Goal: Information Seeking & Learning: Find specific fact

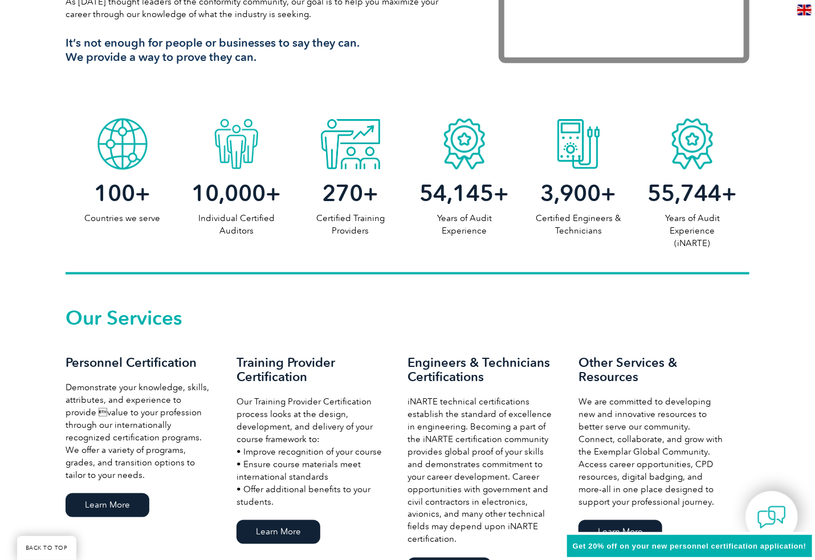
scroll to position [570, 0]
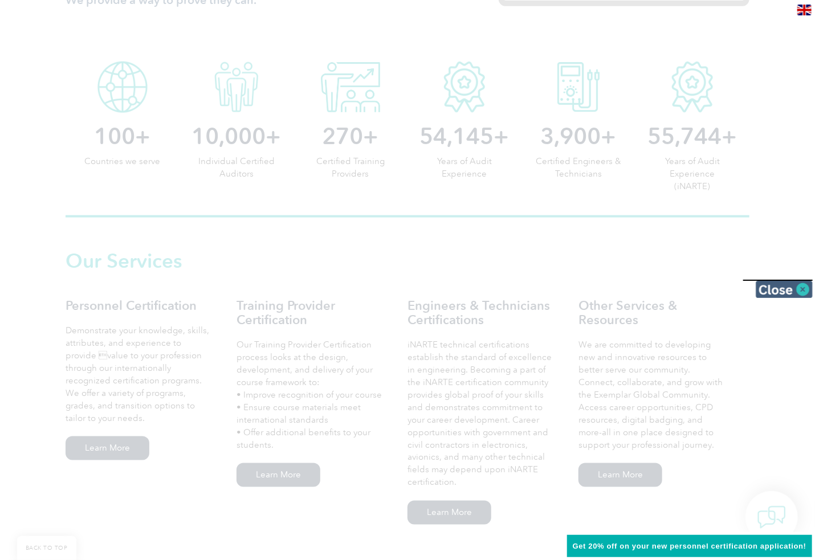
click at [806, 289] on img at bounding box center [783, 289] width 57 height 17
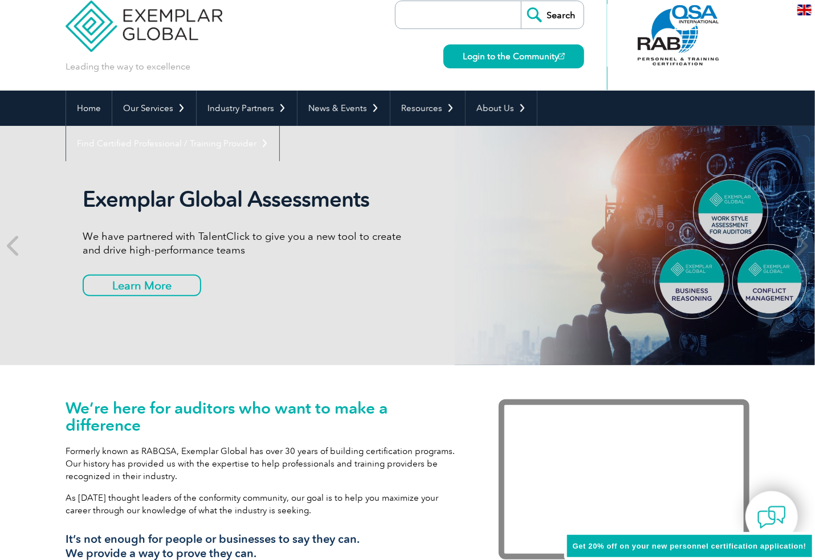
scroll to position [0, 0]
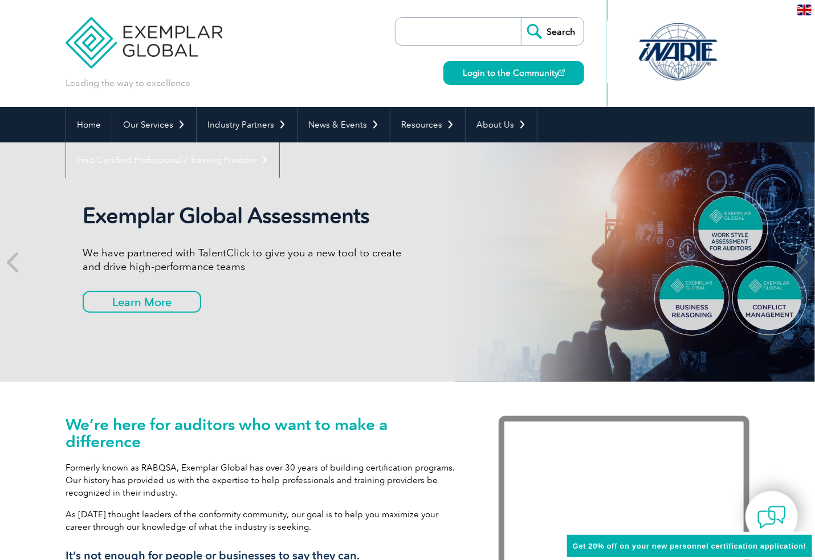
click at [469, 29] on input "search" at bounding box center [461, 31] width 120 height 27
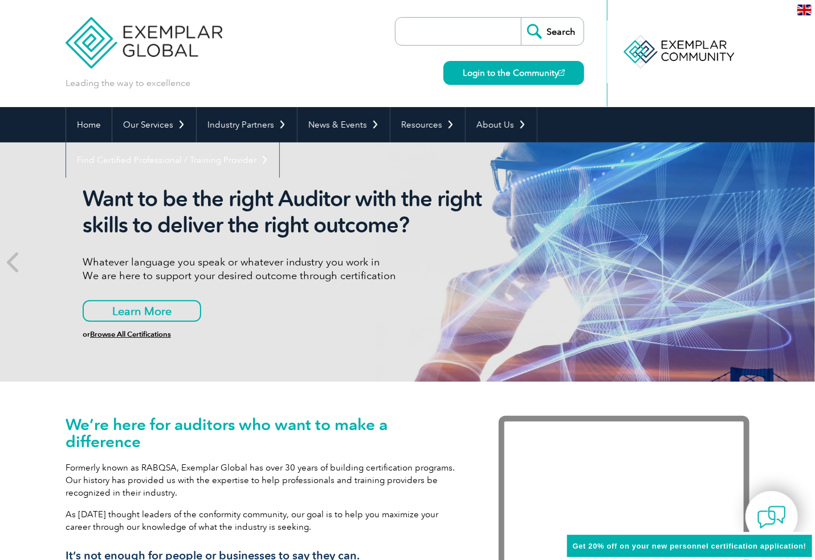
type input "spanish"
click at [561, 31] on input "Search" at bounding box center [552, 31] width 63 height 27
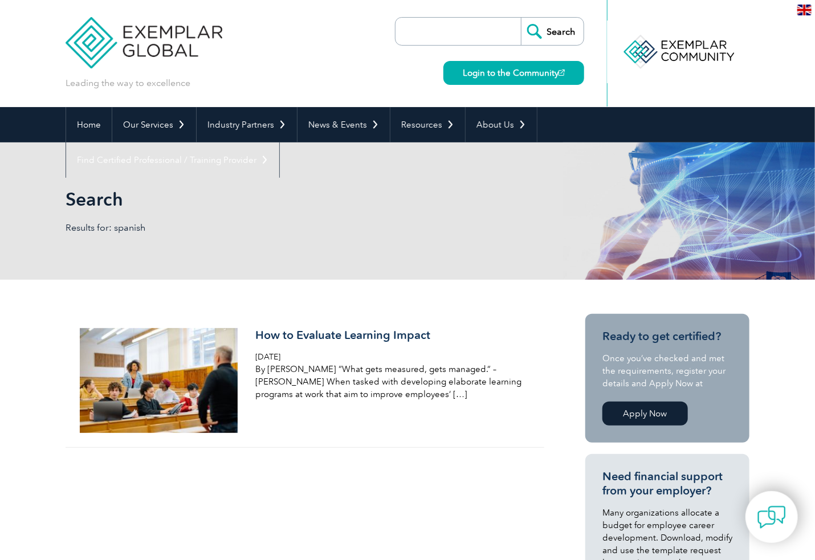
click at [803, 8] on img at bounding box center [804, 10] width 14 height 11
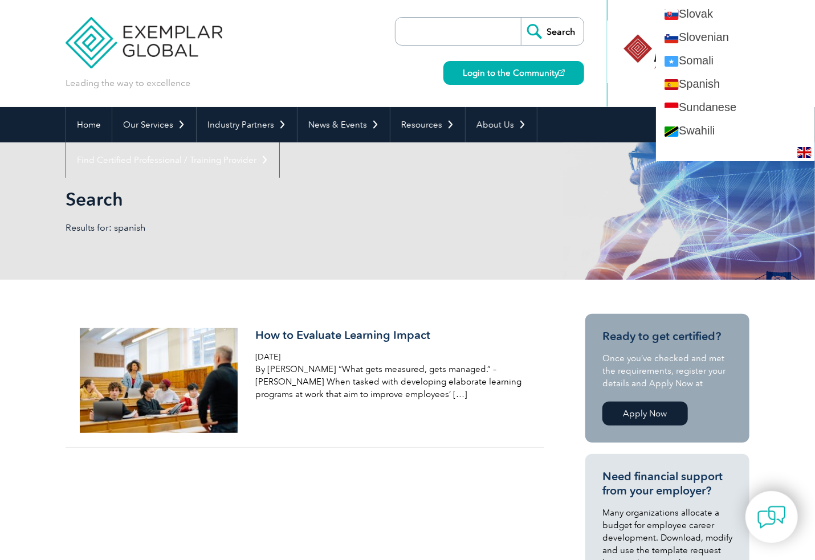
scroll to position [1937, 0]
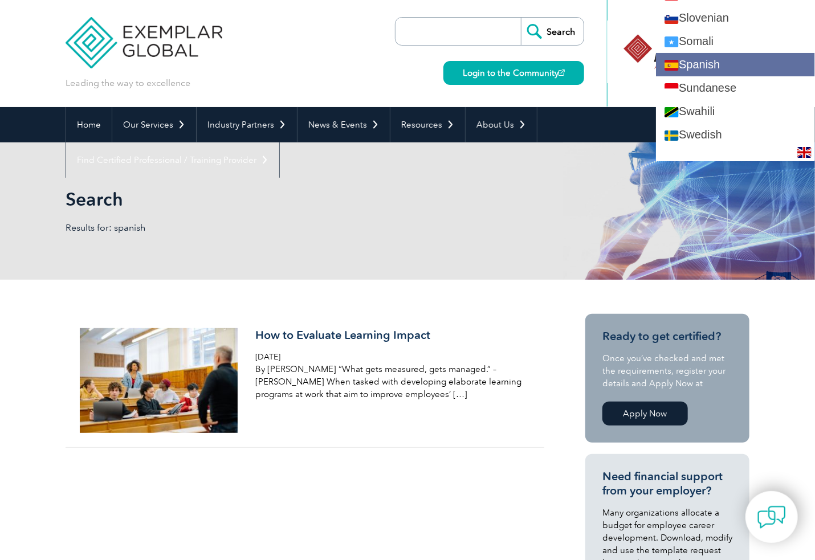
click at [712, 53] on link "Spanish" at bounding box center [735, 64] width 159 height 23
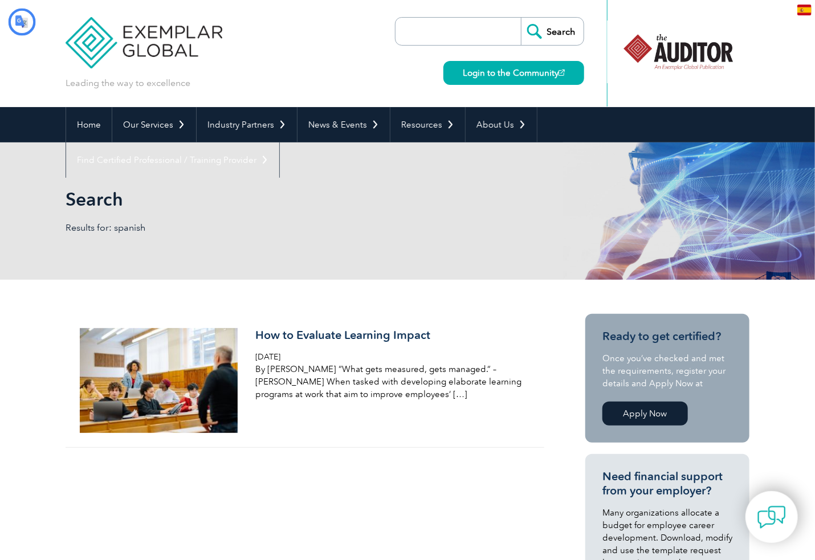
scroll to position [0, 0]
type input "Buscar"
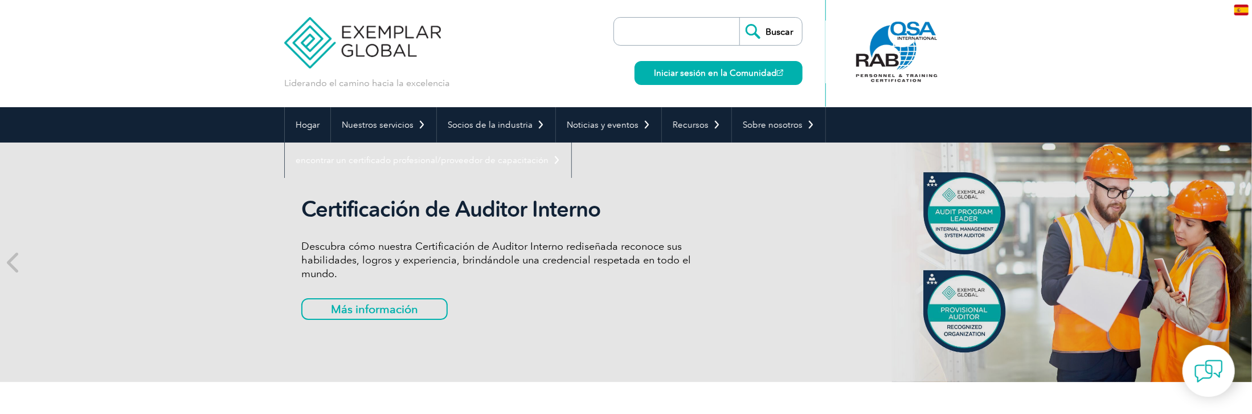
drag, startPoint x: 133, startPoint y: 261, endPoint x: 816, endPoint y: 234, distance: 683.6
click at [816, 234] on div "Certificación de Auditor Interno Descubra cómo nuestra Certificación de Auditor…" at bounding box center [626, 261] width 684 height 239
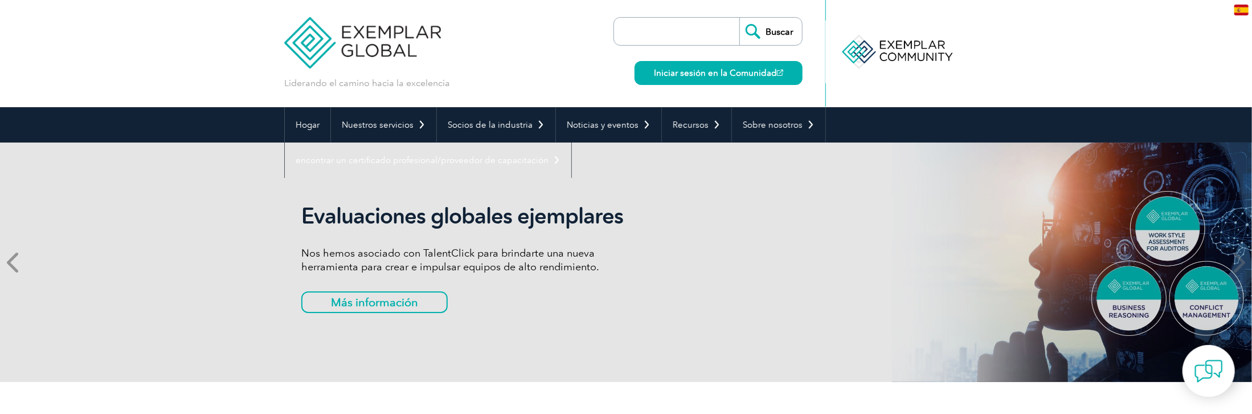
click at [11, 262] on icon at bounding box center [14, 262] width 14 height 0
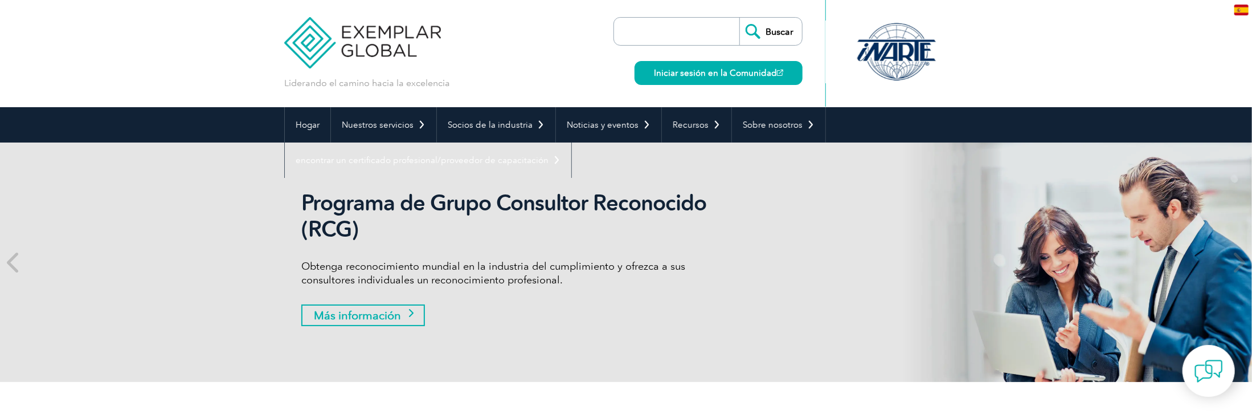
click at [388, 316] on font "Más información" at bounding box center [357, 315] width 87 height 14
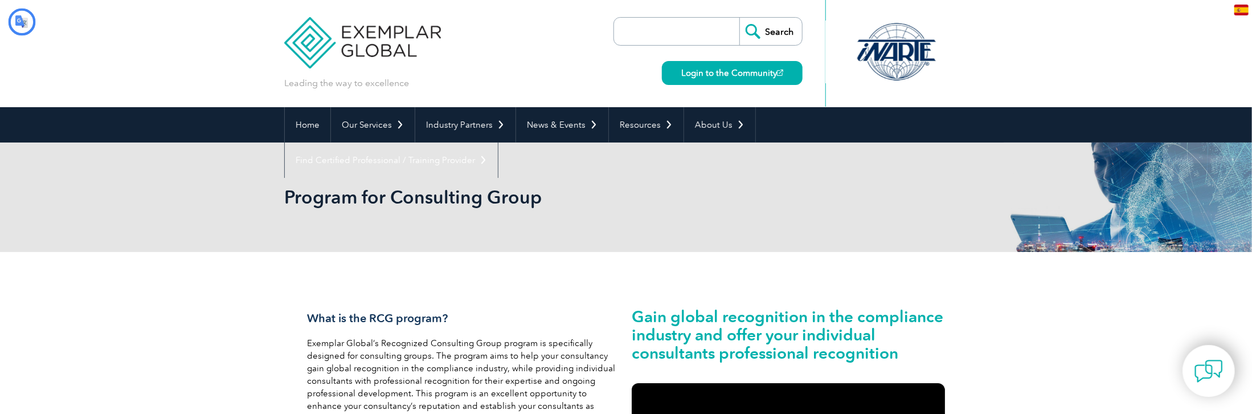
type input "Buscar"
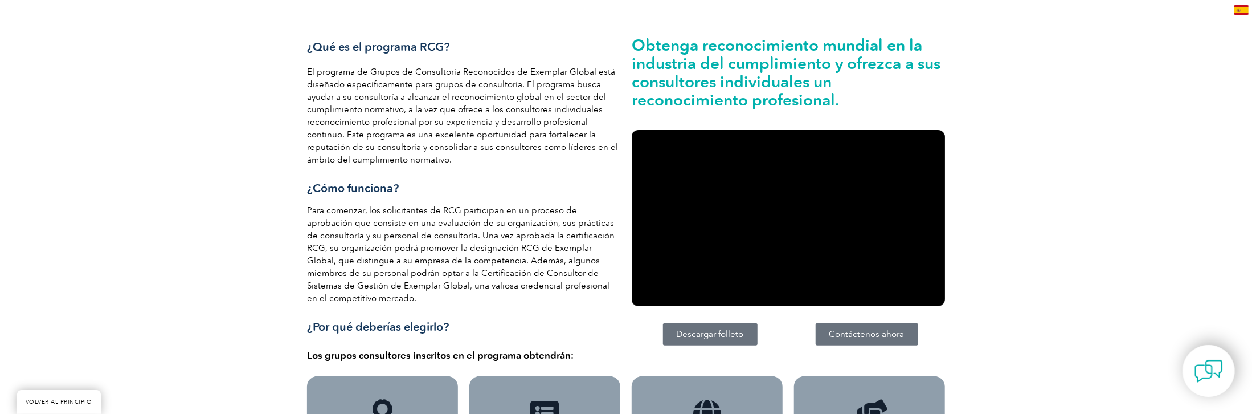
scroll to position [342, 0]
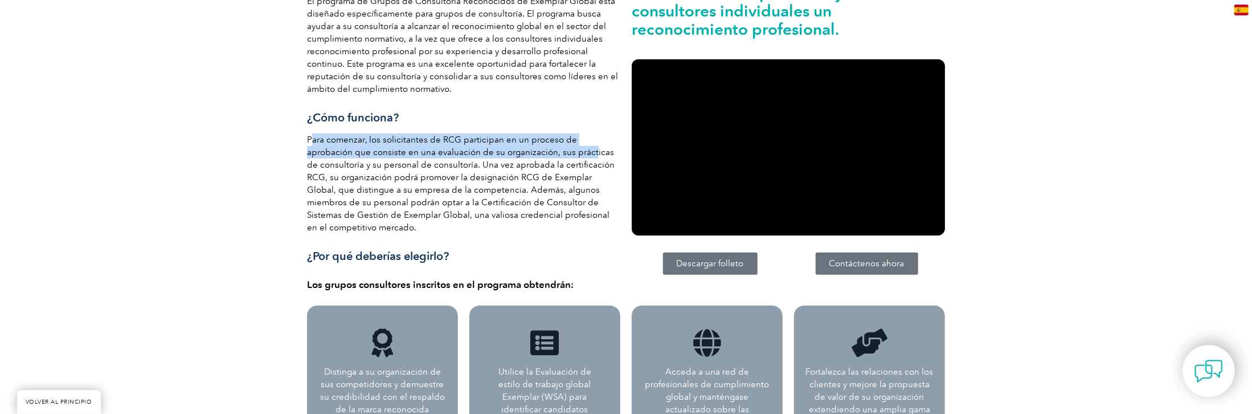
drag, startPoint x: 312, startPoint y: 138, endPoint x: 542, endPoint y: 156, distance: 231.4
click at [542, 156] on font "Para comenzar, los solicitantes de RCG participan en un proceso de aprobación q…" at bounding box center [461, 183] width 308 height 98
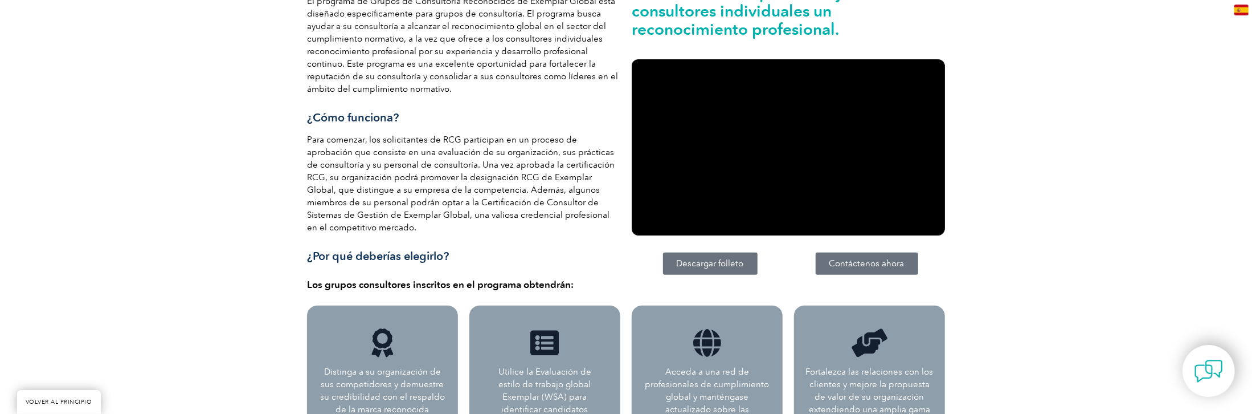
drag, startPoint x: 481, startPoint y: 187, endPoint x: 369, endPoint y: 203, distance: 113.4
click at [369, 203] on font "Para comenzar, los solicitantes de RCG participan en un proceso de aprobación q…" at bounding box center [461, 183] width 308 height 98
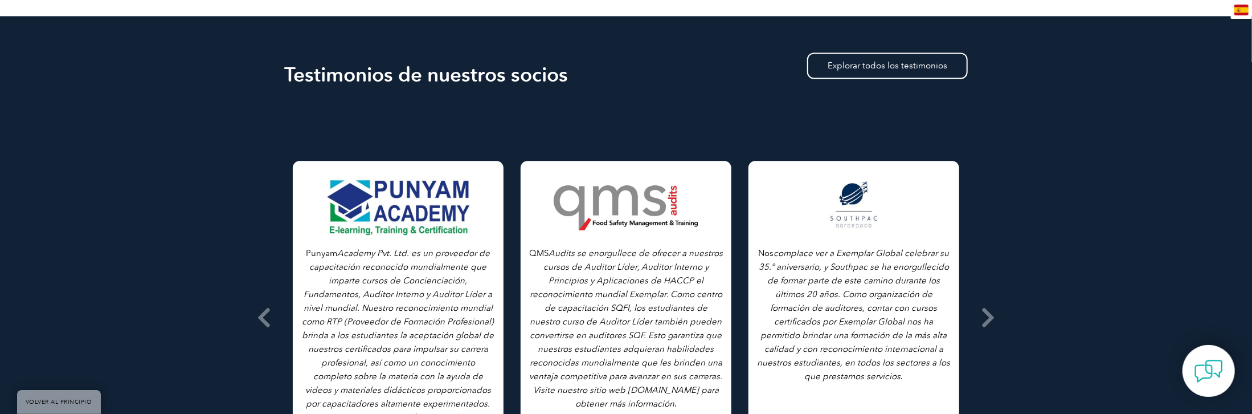
scroll to position [1823, 0]
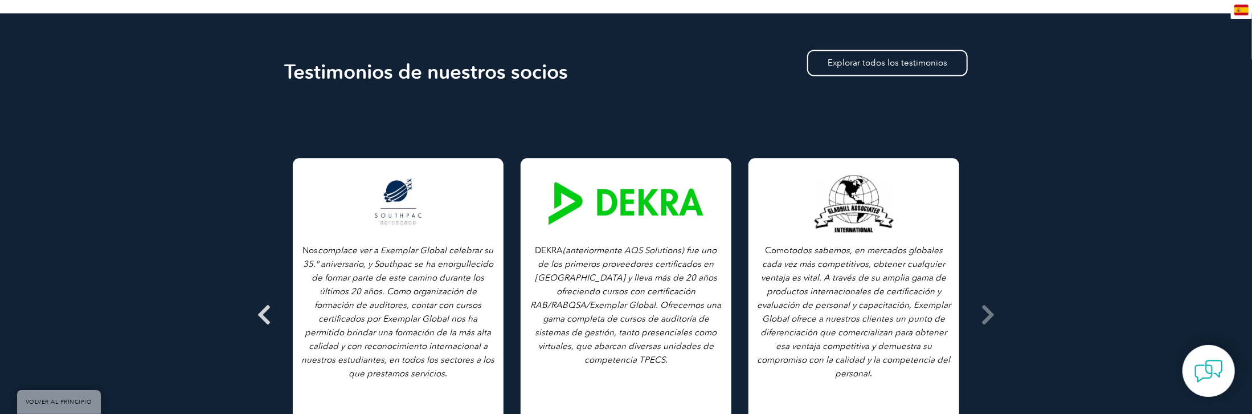
click at [266, 314] on icon at bounding box center [264, 314] width 14 height 0
click at [984, 314] on icon at bounding box center [988, 314] width 14 height 0
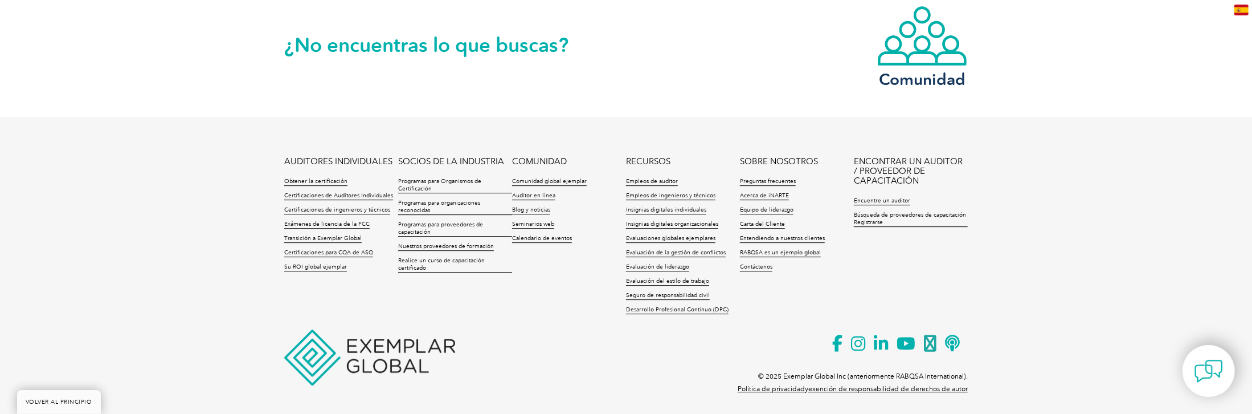
scroll to position [2421, 0]
drag, startPoint x: 741, startPoint y: 328, endPoint x: 1123, endPoint y: 250, distance: 390.7
click at [1123, 250] on footer "AUDITORES INDIVIDUALES Obtener la certificación Certificaciones de Auditores In…" at bounding box center [626, 264] width 1252 height 296
click at [881, 214] on font "Búsqueda de proveedores de capacitación Registrarse" at bounding box center [910, 218] width 112 height 14
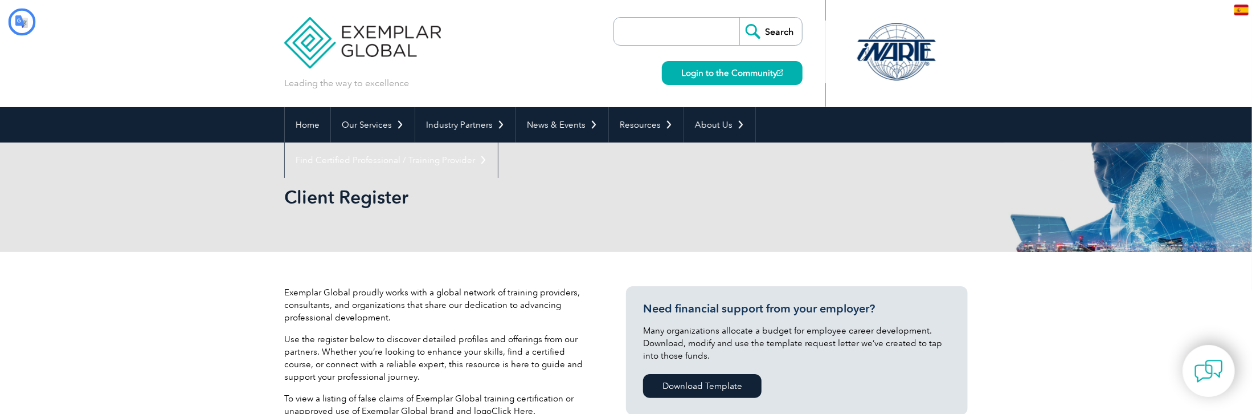
type input "Buscar"
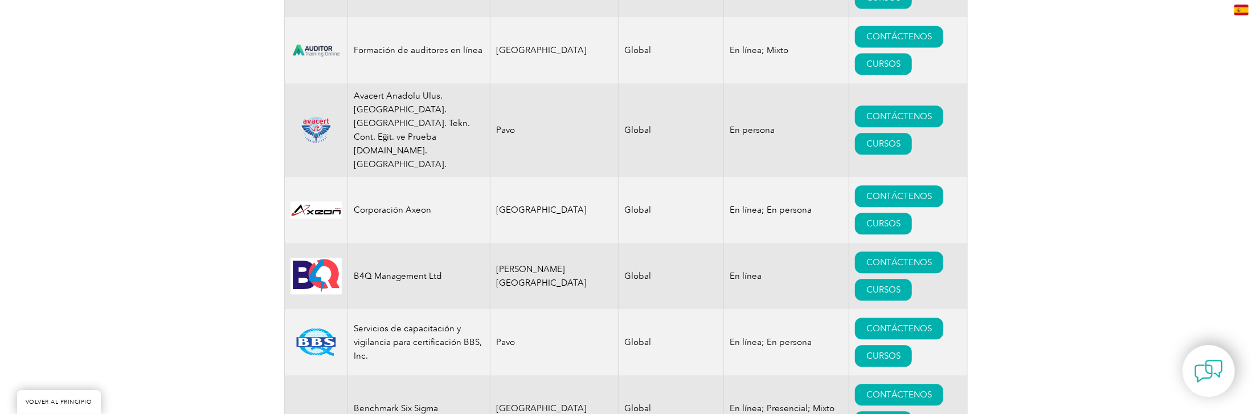
scroll to position [1551, 0]
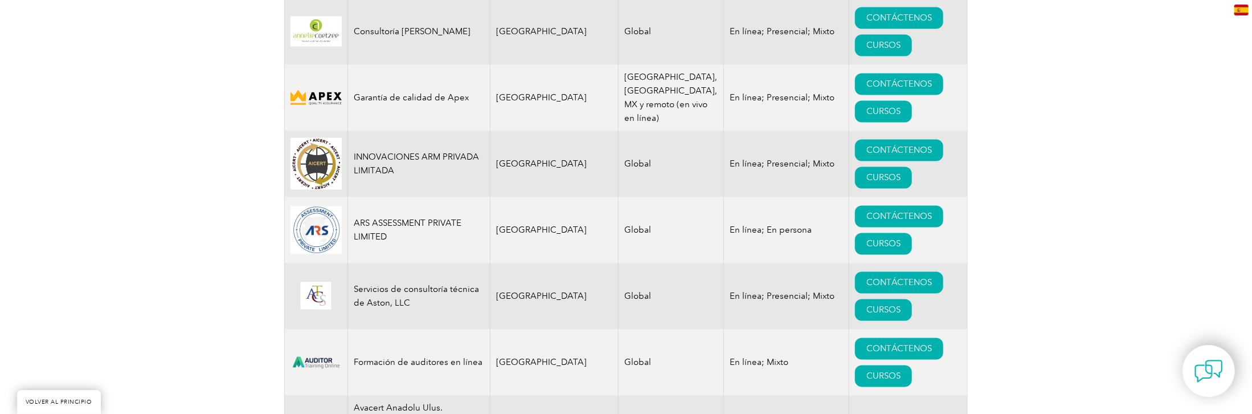
drag, startPoint x: 1258, startPoint y: 175, endPoint x: 1232, endPoint y: 41, distance: 136.3
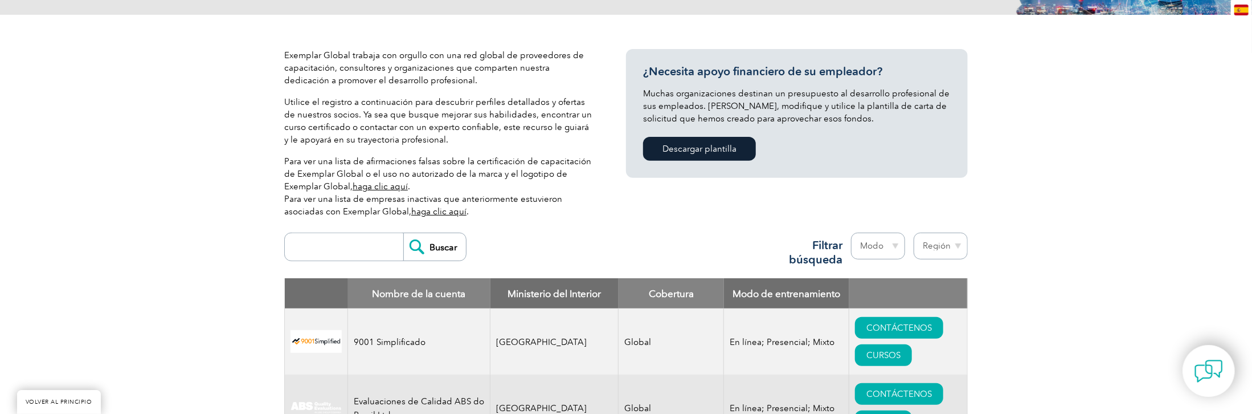
scroll to position [240, 0]
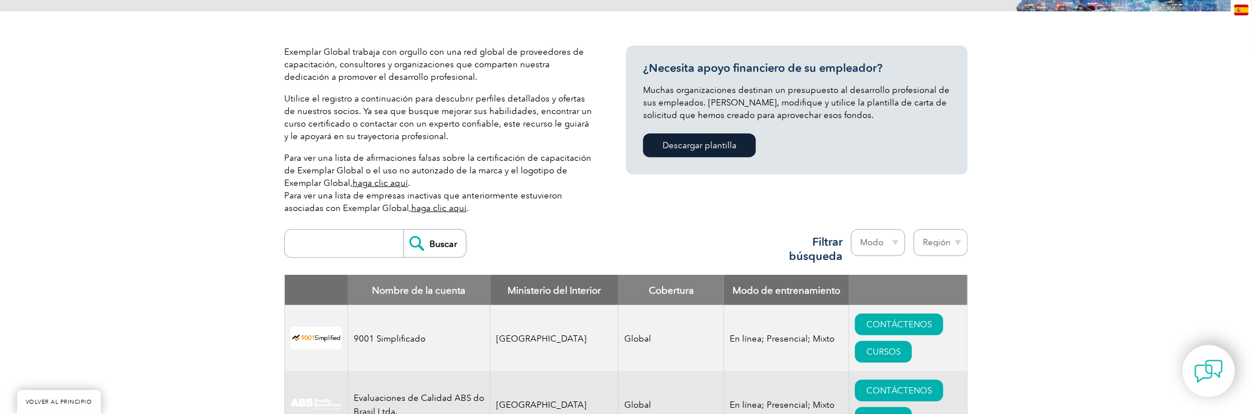
click at [391, 246] on input "search" at bounding box center [347, 243] width 113 height 27
type input "Suprema Qualitas"
click at [410, 239] on input "Buscar" at bounding box center [434, 243] width 63 height 27
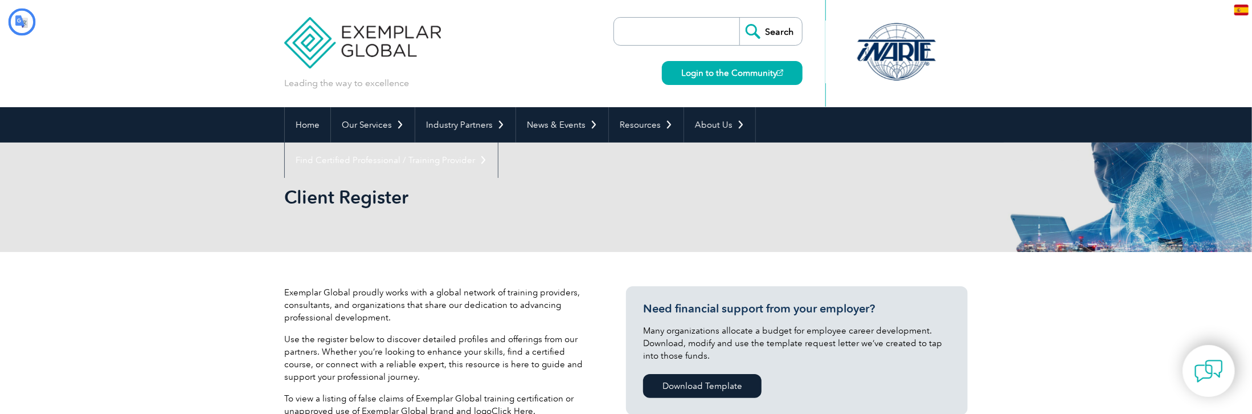
type input "Buscar"
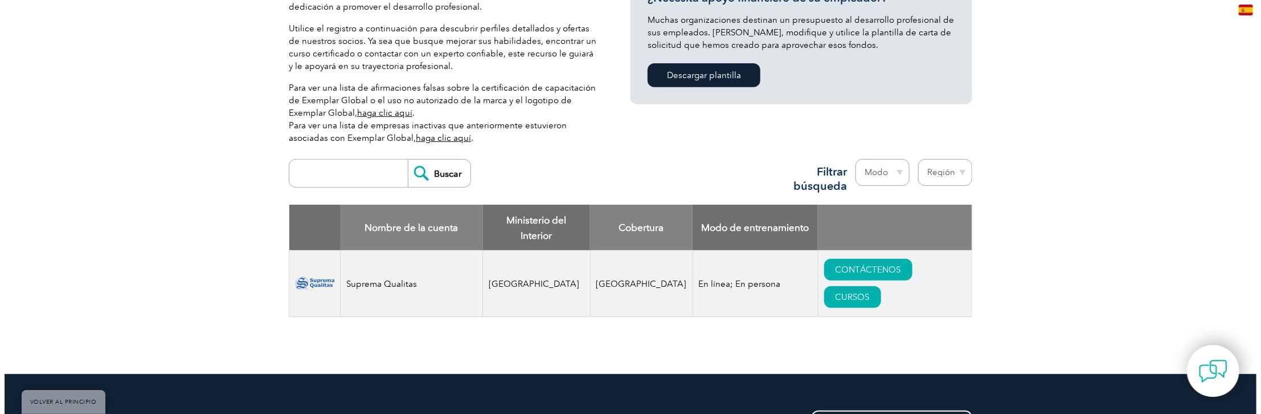
scroll to position [342, 0]
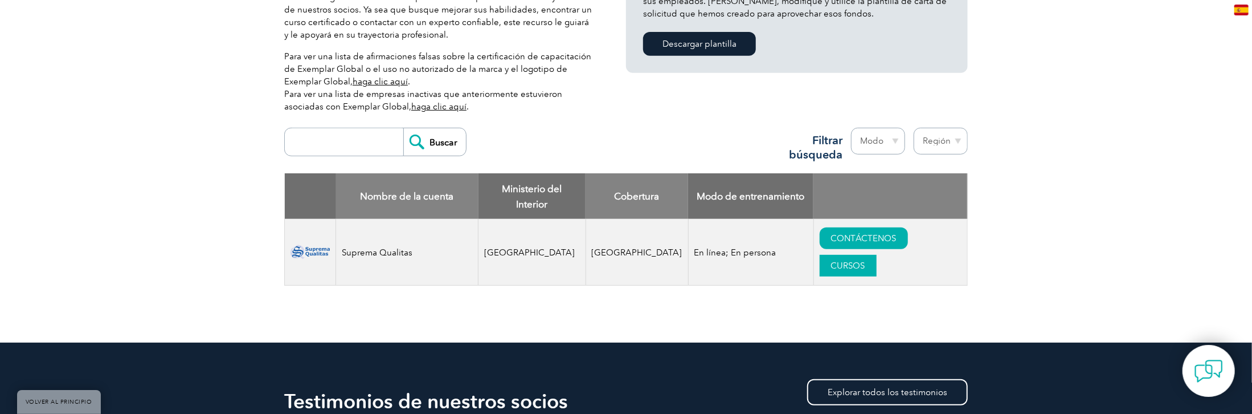
click at [835, 263] on font "CURSOS" at bounding box center [848, 265] width 34 height 10
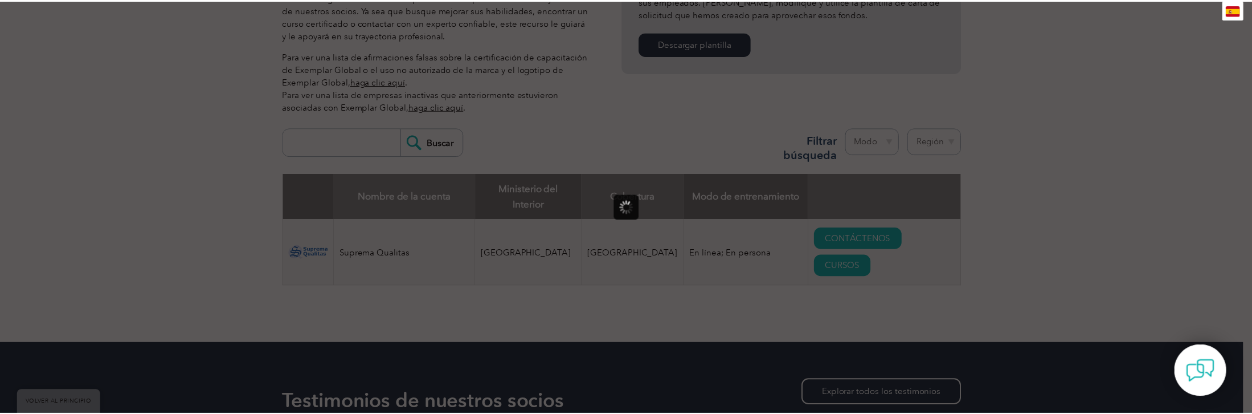
scroll to position [0, 0]
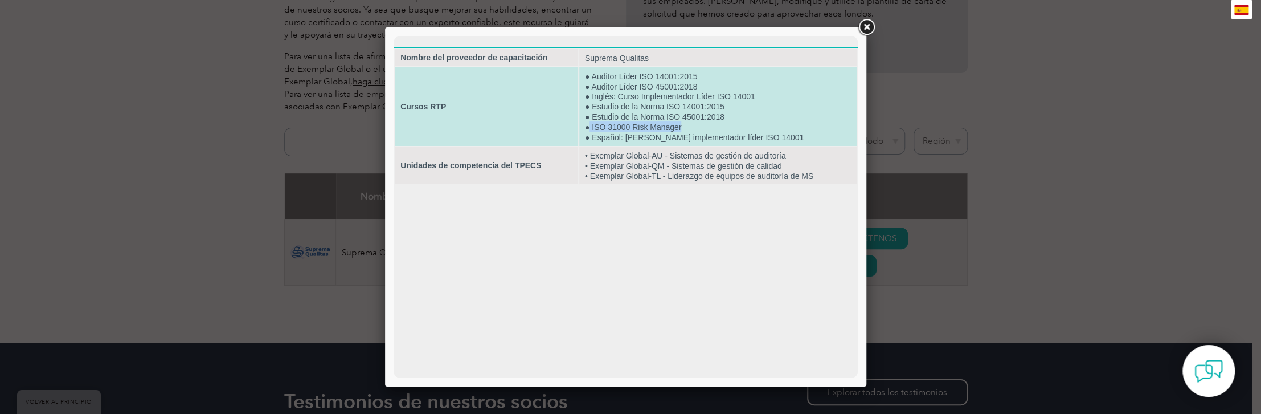
drag, startPoint x: 681, startPoint y: 128, endPoint x: 586, endPoint y: 126, distance: 94.6
click at [587, 126] on font "● ISO 31000 Risk Manager" at bounding box center [633, 127] width 97 height 9
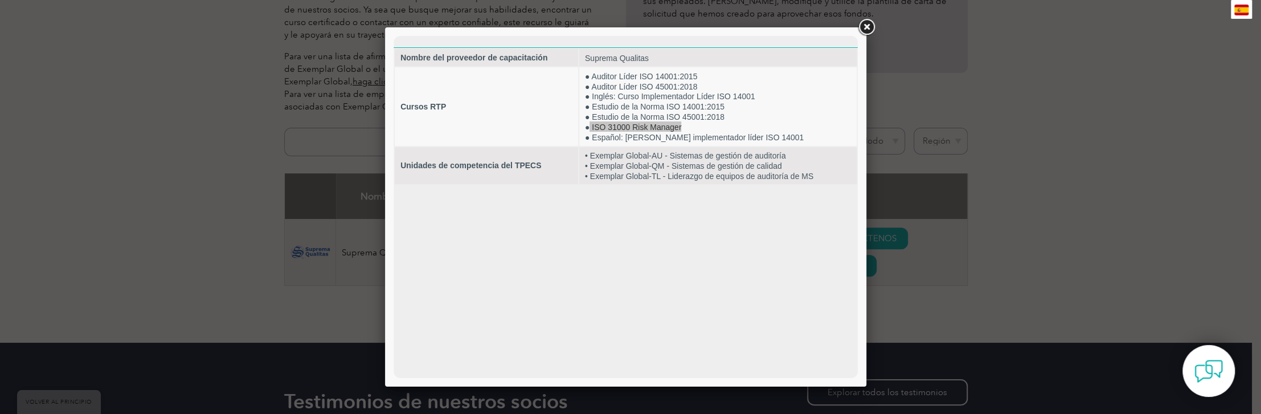
click at [869, 24] on link at bounding box center [866, 27] width 21 height 21
